Goal: Navigation & Orientation: Go to known website

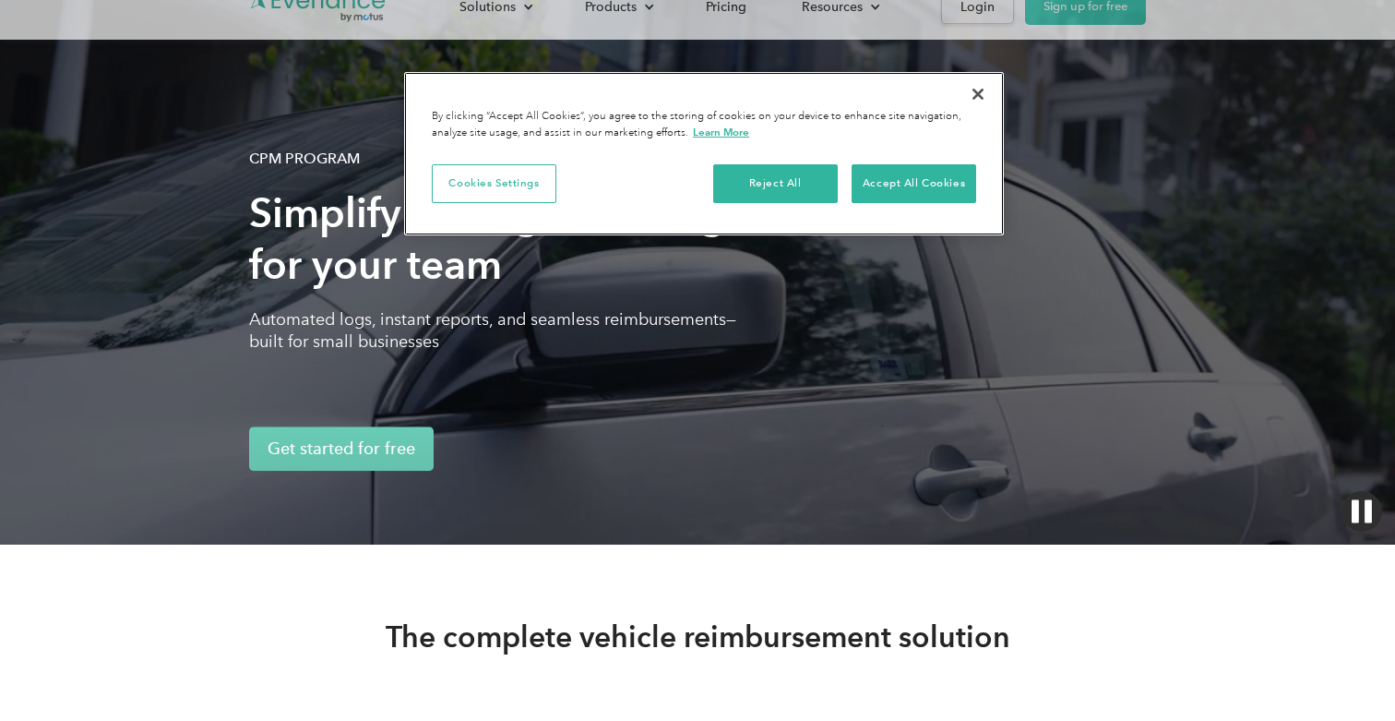
click at [773, 209] on div "Reject All Accept All Cookies" at bounding box center [844, 191] width 263 height 54
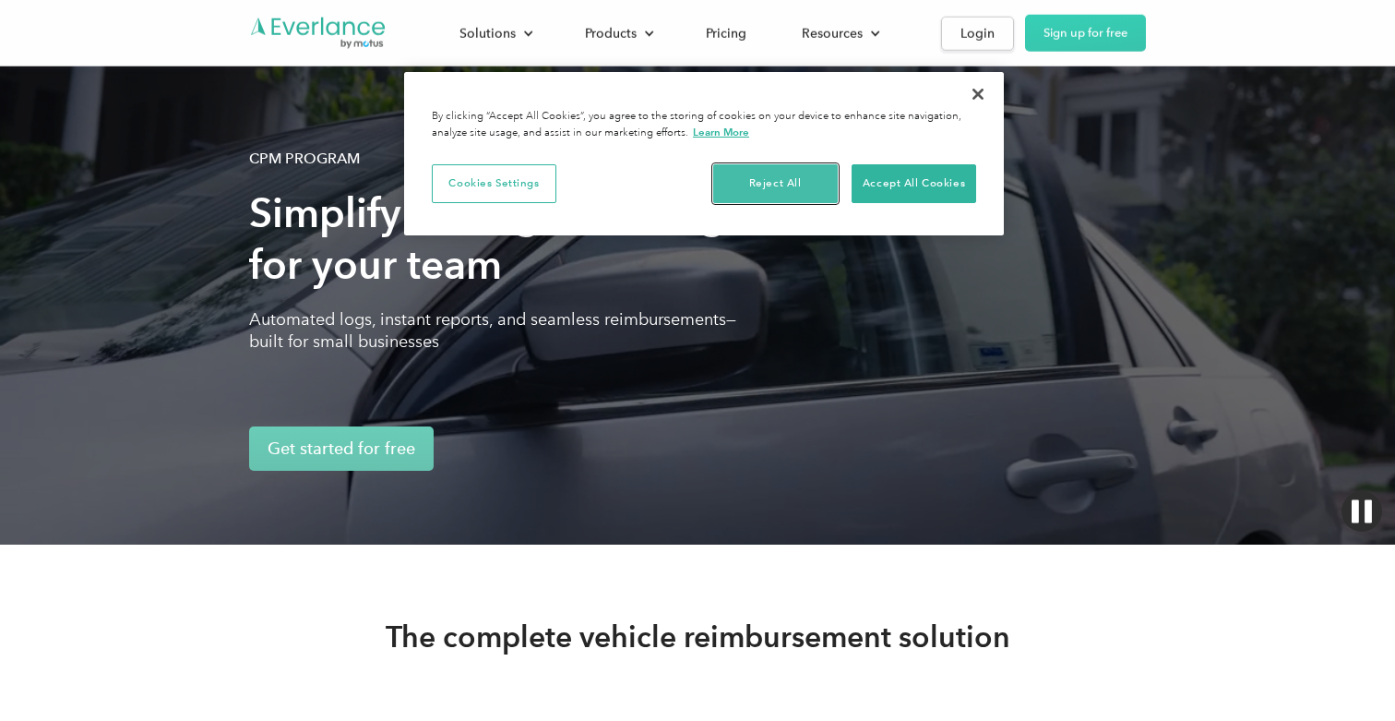
click at [775, 196] on button "Reject All" at bounding box center [775, 183] width 125 height 39
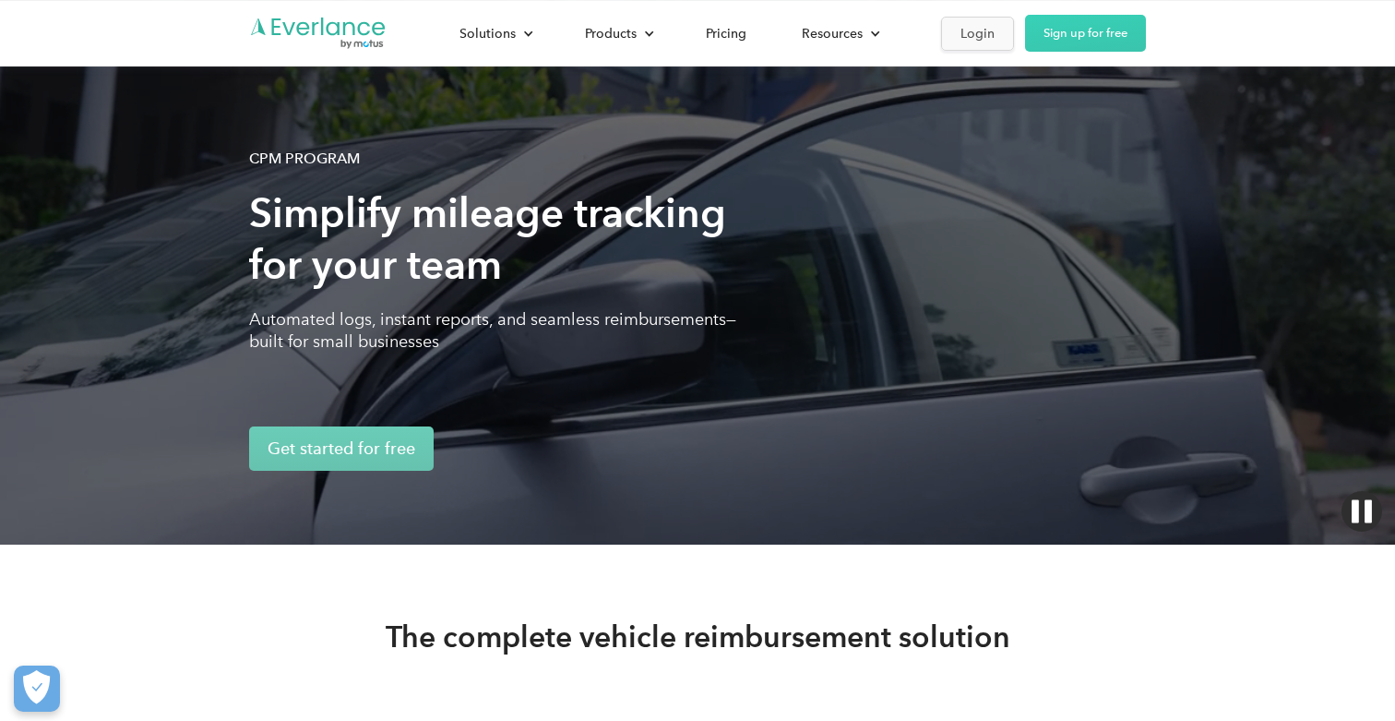
click at [979, 35] on div "Login" at bounding box center [977, 33] width 34 height 23
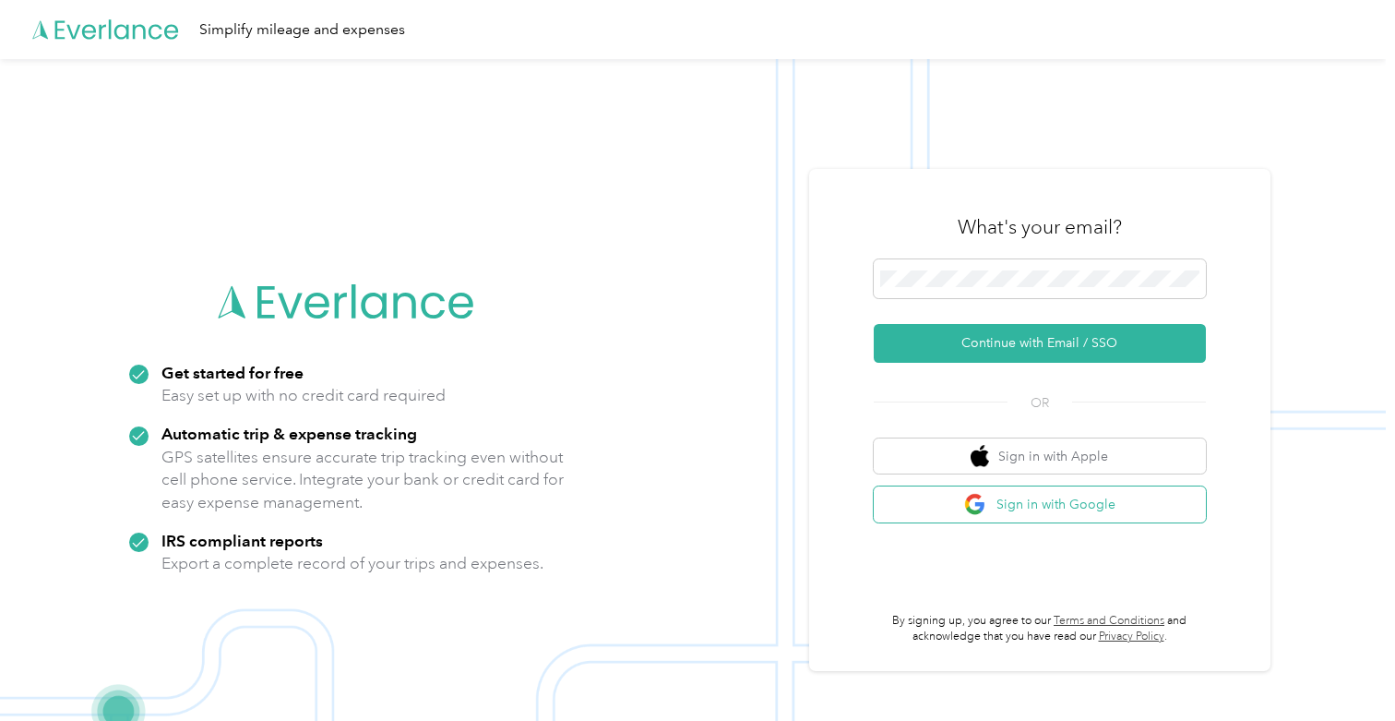
click at [1041, 499] on button "Sign in with Google" at bounding box center [1040, 504] width 332 height 36
